Goal: Find specific page/section: Find specific page/section

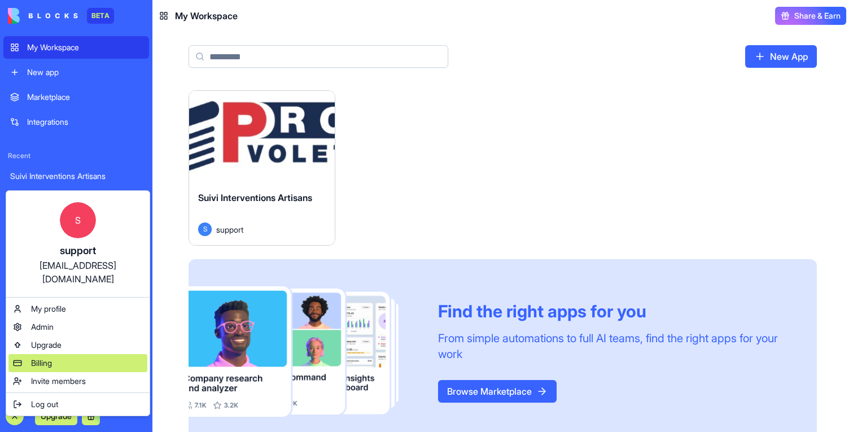
click at [40, 357] on span "Billing" at bounding box center [41, 362] width 21 height 11
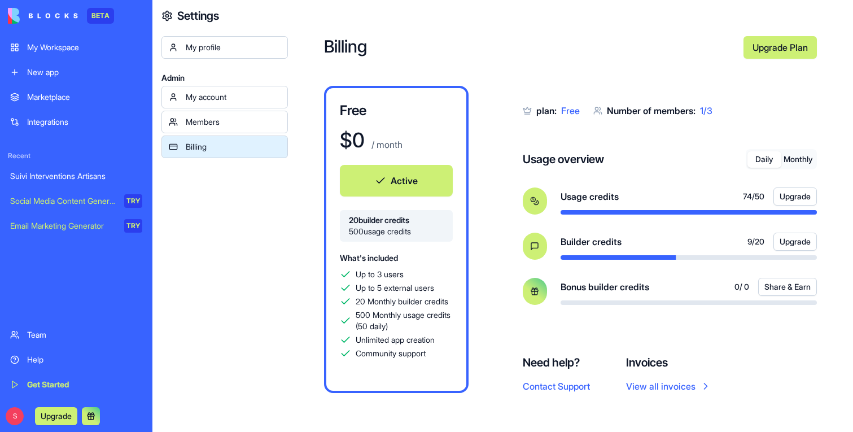
click at [805, 159] on button "Monthly" at bounding box center [798, 159] width 34 height 16
click at [777, 163] on button "Daily" at bounding box center [764, 159] width 34 height 16
click at [791, 163] on button "Monthly" at bounding box center [798, 159] width 34 height 16
click at [99, 179] on div "Suivi Interventions Artisans" at bounding box center [76, 175] width 132 height 11
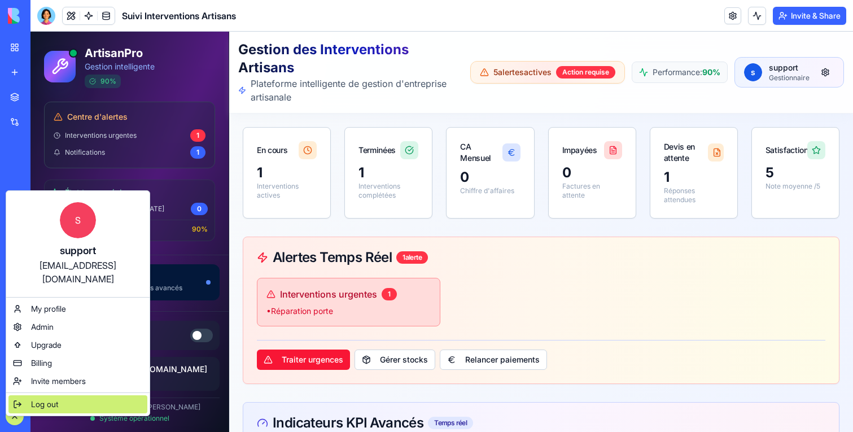
click at [25, 395] on div "Log out" at bounding box center [77, 404] width 139 height 18
